Goal: Task Accomplishment & Management: Complete application form

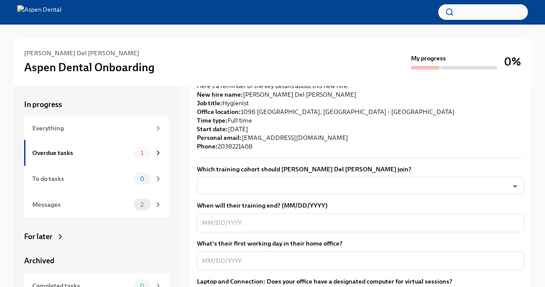
scroll to position [216, 0]
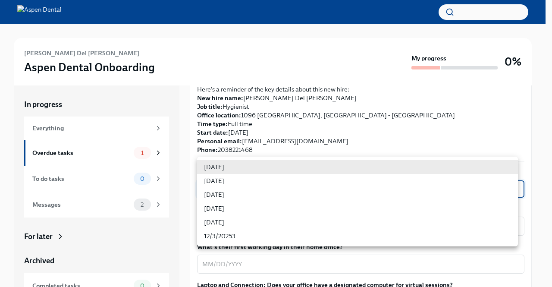
click at [258, 165] on body "[PERSON_NAME] Del [PERSON_NAME] Aspen Dental Onboarding My progress 0% In progr…" at bounding box center [276, 155] width 552 height 311
click at [258, 165] on li "[DATE]" at bounding box center [357, 167] width 321 height 14
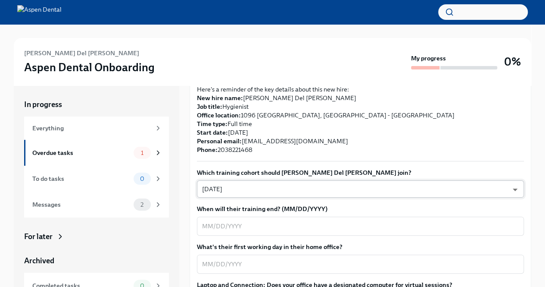
click at [300, 163] on body "[PERSON_NAME] Del [PERSON_NAME] Aspen Dental Onboarding My progress 0% In progr…" at bounding box center [272, 155] width 545 height 311
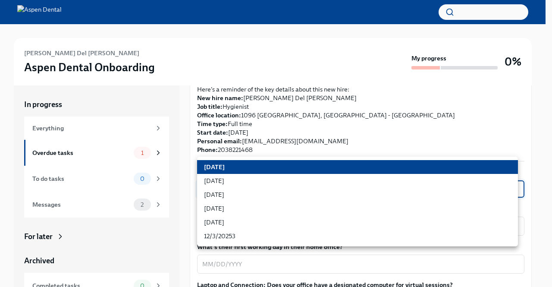
click at [300, 220] on li "[DATE]" at bounding box center [357, 222] width 321 height 14
type input "ZpBBO5CDG"
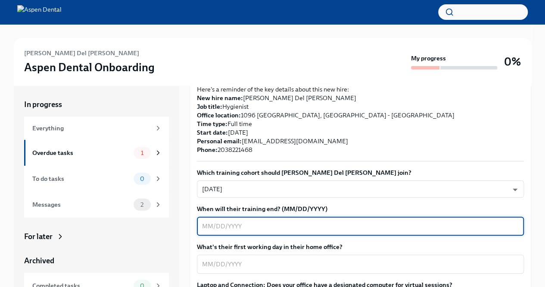
click at [300, 221] on textarea "When will their training end? (MM/DD/YYYY)" at bounding box center [360, 226] width 317 height 10
click at [204, 221] on textarea "When will their training end? (MM/DD/YYYY)" at bounding box center [360, 226] width 317 height 10
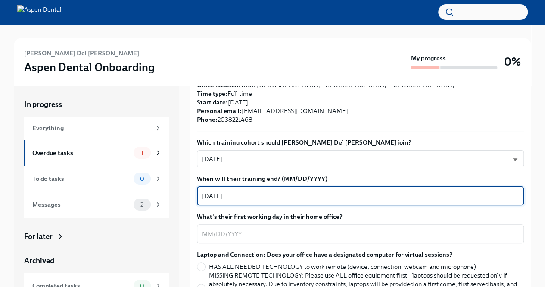
scroll to position [259, 0]
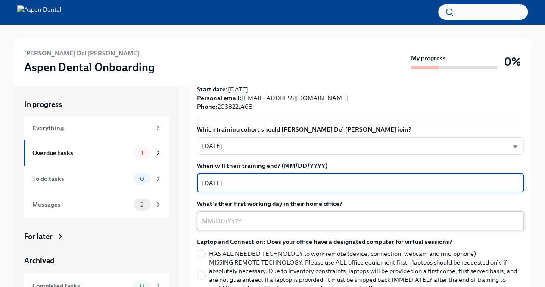
type textarea "[DATE]"
click at [238, 216] on textarea "What's their first working day in their home office?" at bounding box center [360, 221] width 317 height 10
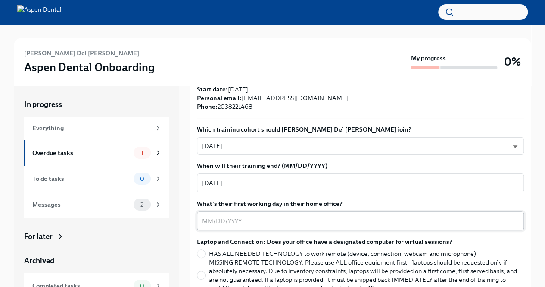
click at [210, 216] on textarea "What's their first working day in their home office?" at bounding box center [360, 221] width 317 height 10
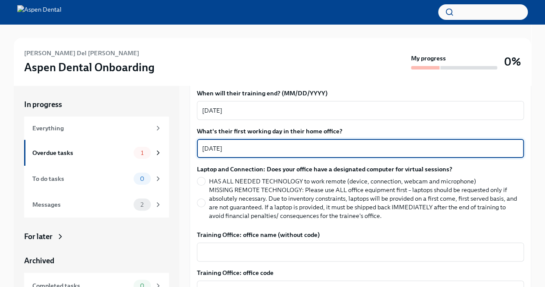
scroll to position [345, 0]
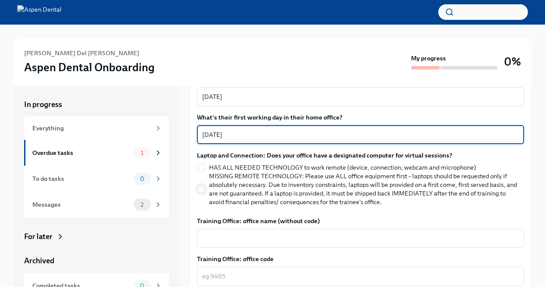
type textarea "[DATE]"
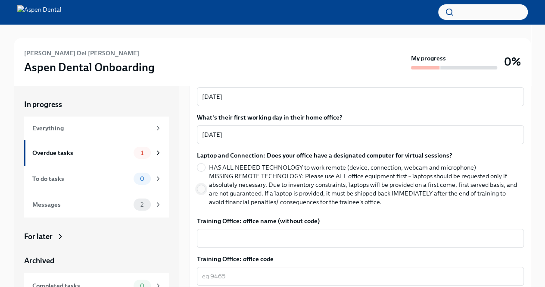
click at [202, 185] on input "MISSING REMOTE TECHNOLOGY: Please use ALL office equipment first – laptops shou…" at bounding box center [201, 189] width 8 height 8
radio input "true"
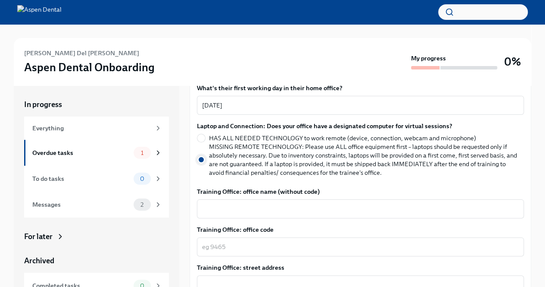
scroll to position [388, 0]
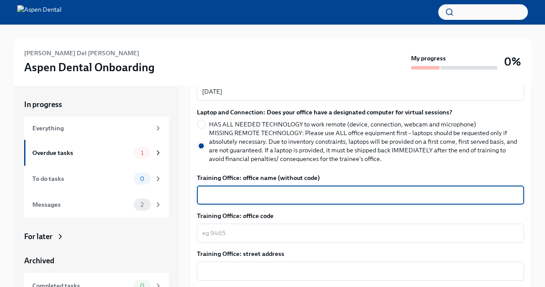
click at [228, 190] on textarea "Training Office: office name (without code)" at bounding box center [360, 195] width 317 height 10
type textarea "McMinnville"
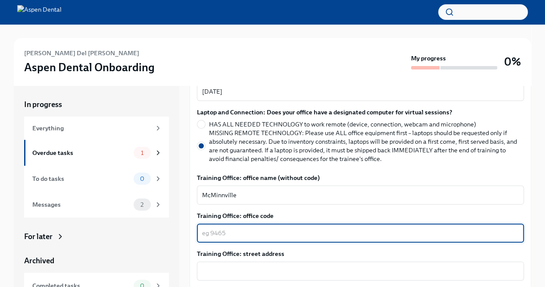
click at [229, 228] on textarea "Training Office: office code" at bounding box center [360, 233] width 317 height 10
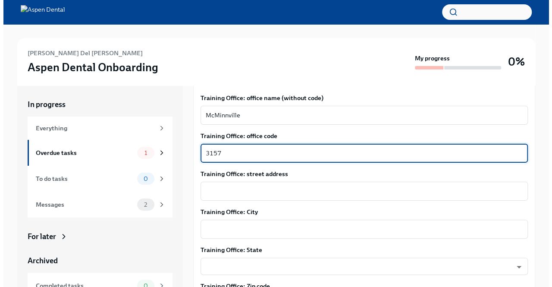
scroll to position [474, 0]
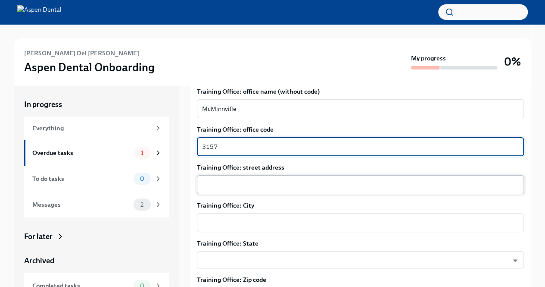
type textarea "3157"
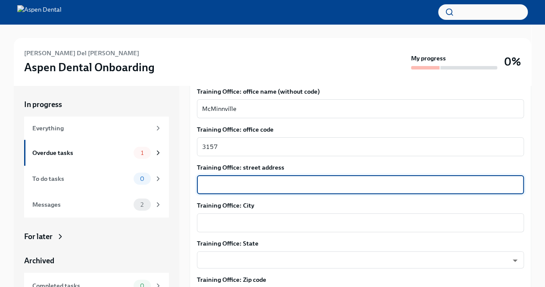
click at [234, 179] on textarea "Training Office: street address" at bounding box center [360, 184] width 317 height 10
type textarea "[STREET_ADDRESS]"
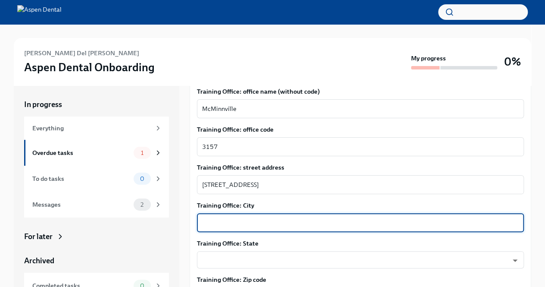
click at [260, 217] on textarea "Training Office: City" at bounding box center [360, 222] width 317 height 10
type textarea "McMinnville"
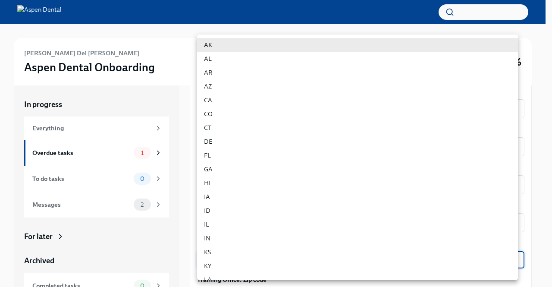
click at [272, 238] on body "[PERSON_NAME] Del [PERSON_NAME] Aspen Dental Onboarding My progress 0% In progr…" at bounding box center [276, 155] width 552 height 311
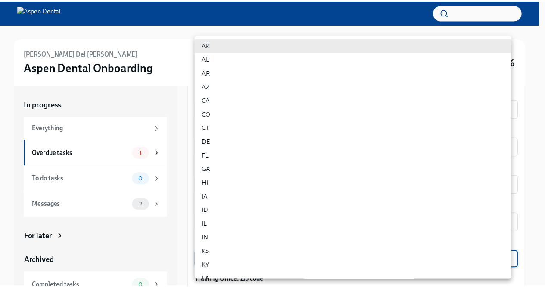
scroll to position [451, 0]
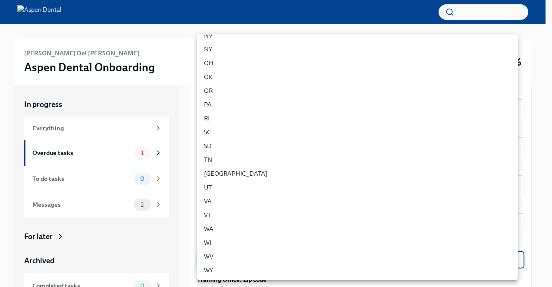
click at [232, 163] on li "TN" at bounding box center [357, 160] width 321 height 14
type input "OfPr9MNI5"
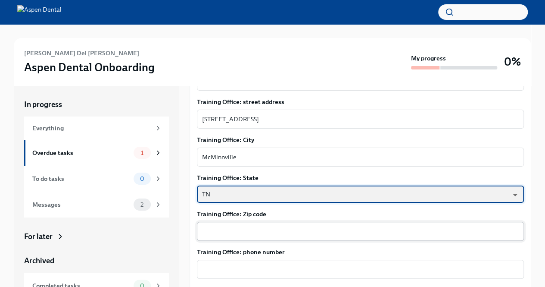
scroll to position [560, 0]
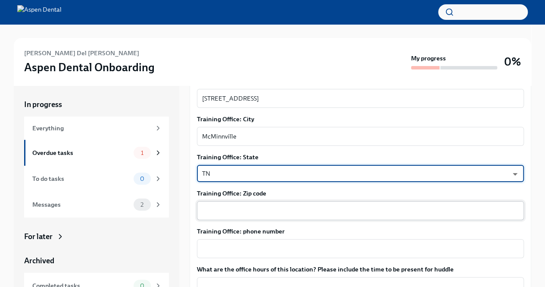
click at [263, 205] on textarea "Training Office: Zip code" at bounding box center [360, 210] width 317 height 10
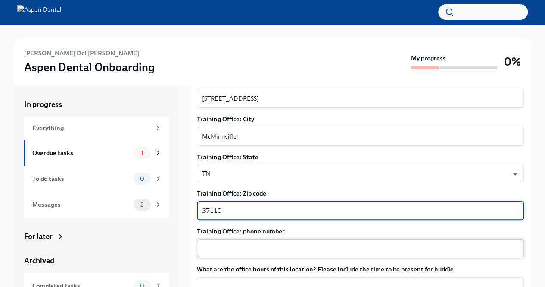
type textarea "37110"
click at [258, 243] on textarea "Training Office: phone number" at bounding box center [360, 248] width 317 height 10
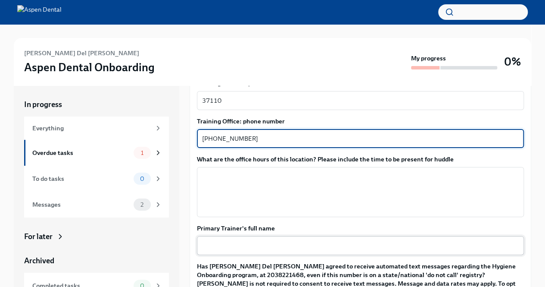
scroll to position [690, 0]
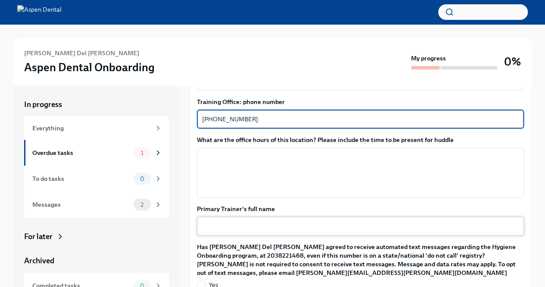
type textarea "[PHONE_NUMBER]"
click at [273, 221] on textarea "Primary Trainer's full name" at bounding box center [360, 226] width 317 height 10
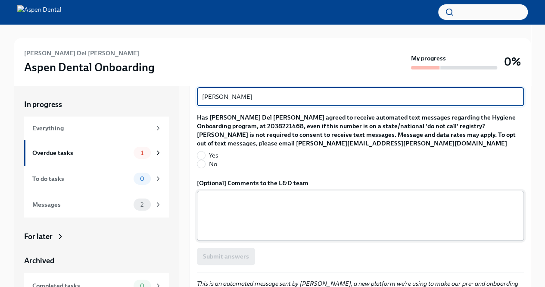
scroll to position [822, 0]
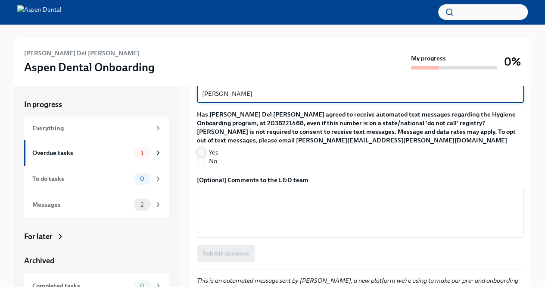
type textarea "[PERSON_NAME]"
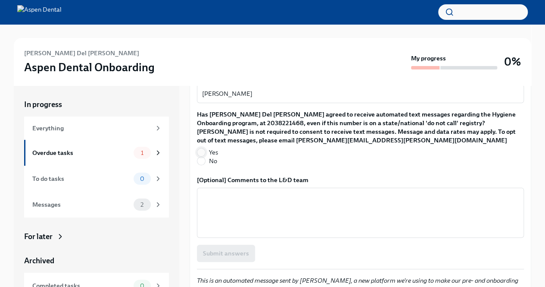
click at [202, 148] on input "Yes" at bounding box center [201, 152] width 8 height 8
radio input "true"
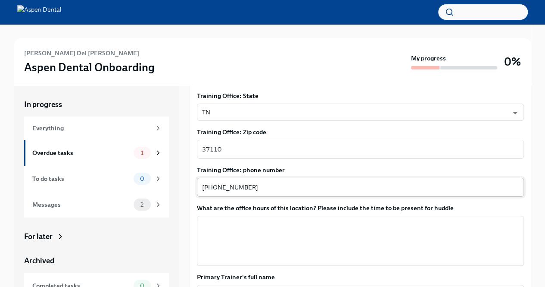
scroll to position [607, 0]
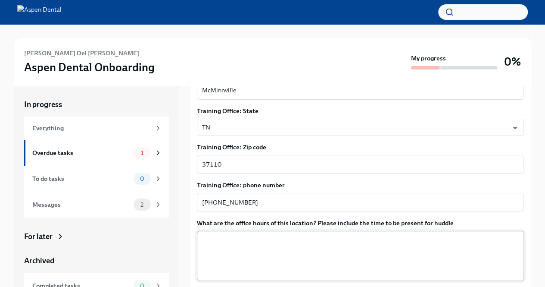
click at [300, 235] on textarea "What are the office hours of this location? Please include the time to be prese…" at bounding box center [360, 255] width 317 height 41
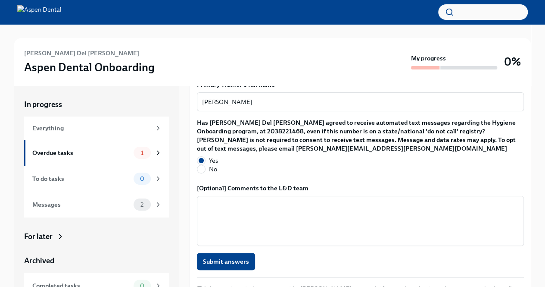
scroll to position [822, 0]
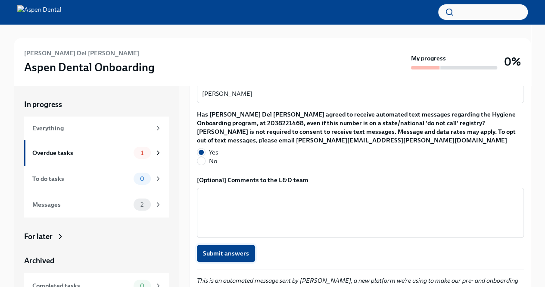
type textarea "Lebanon Mon to Thurs. 8am- 5pm [DATE] 8am to 12pm"
click at [242, 249] on span "Submit answers" at bounding box center [226, 253] width 46 height 9
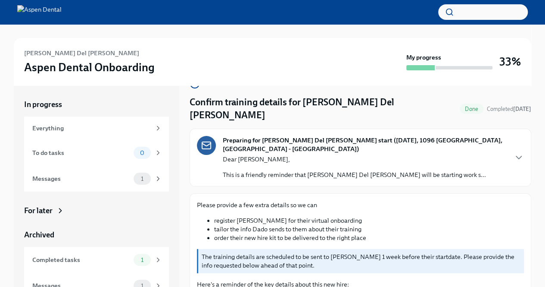
scroll to position [0, 0]
